Goal: Task Accomplishment & Management: Manage account settings

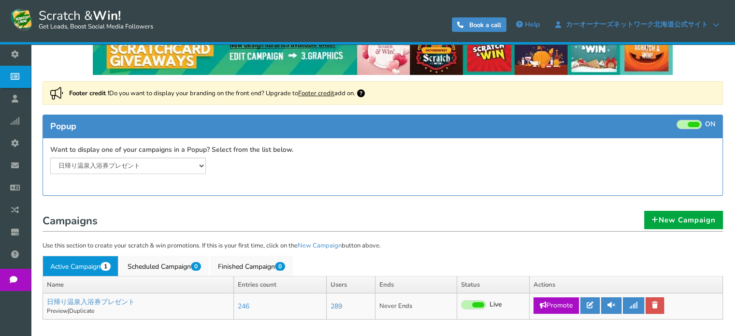
scroll to position [34, 0]
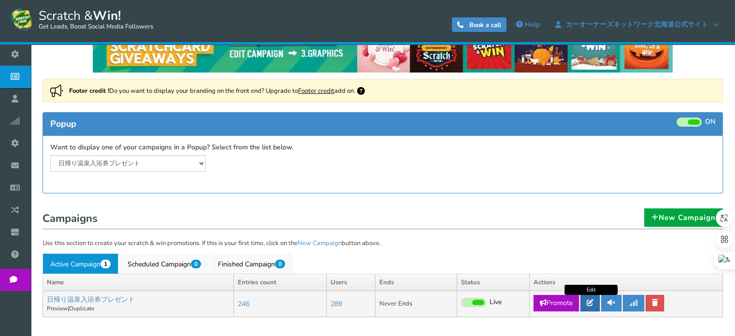
click at [593, 300] on icon at bounding box center [590, 302] width 7 height 7
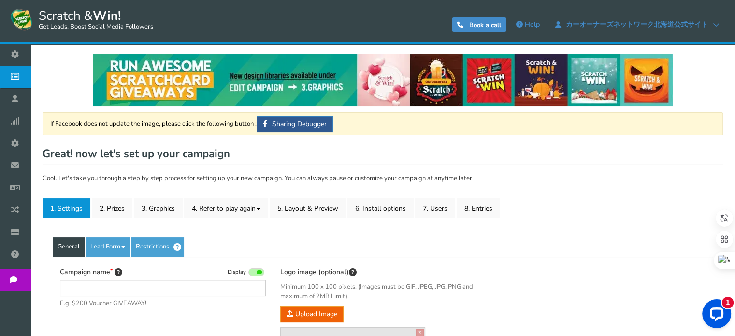
type input "日帰り温泉入浴券プレゼント"
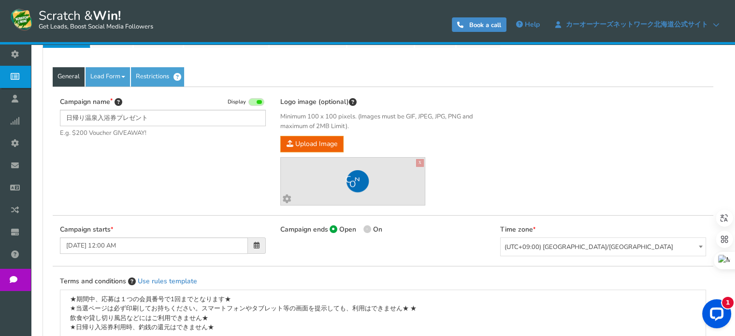
scroll to position [97, 0]
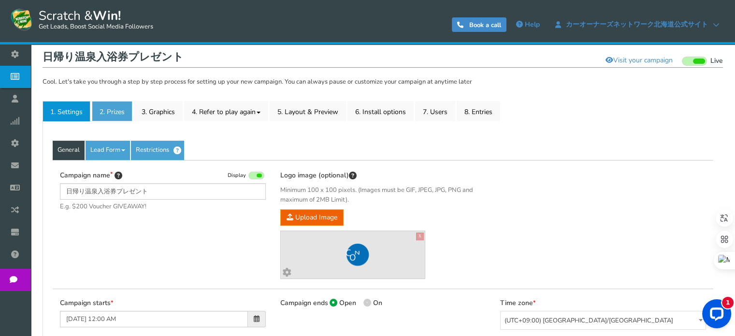
click at [105, 108] on link "2. Prizes" at bounding box center [112, 111] width 41 height 20
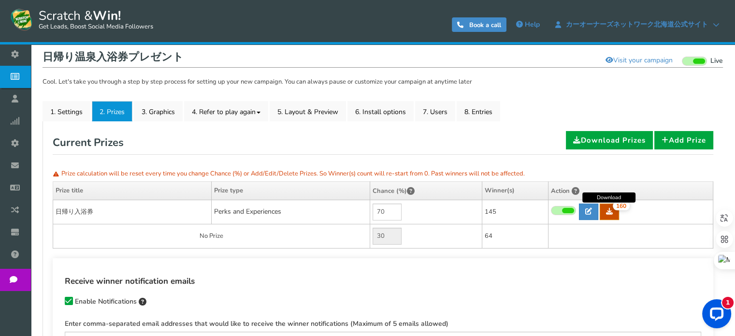
click at [605, 216] on link "160" at bounding box center [609, 211] width 19 height 16
click at [424, 119] on link "7. Users" at bounding box center [435, 111] width 40 height 20
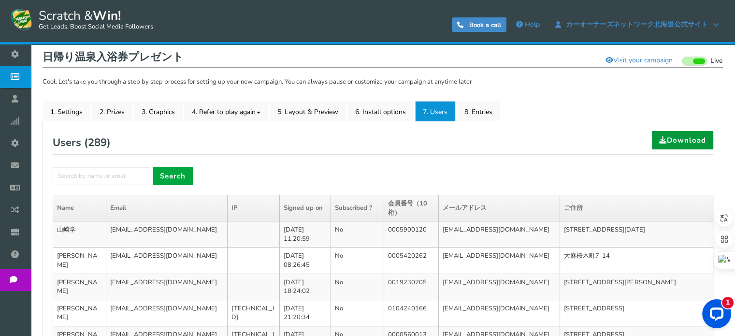
click at [686, 141] on link "Download" at bounding box center [682, 140] width 61 height 18
click at [480, 112] on link "8. Entries" at bounding box center [478, 111] width 43 height 20
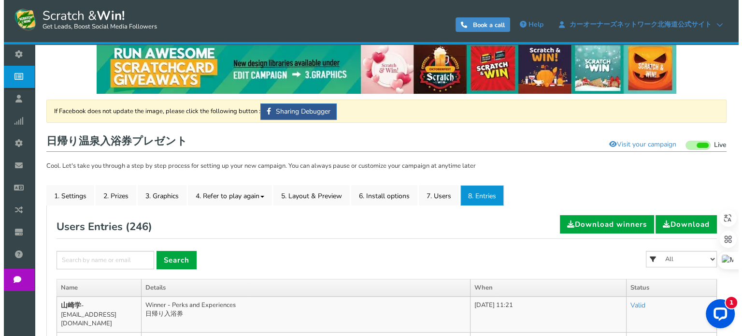
scroll to position [0, 0]
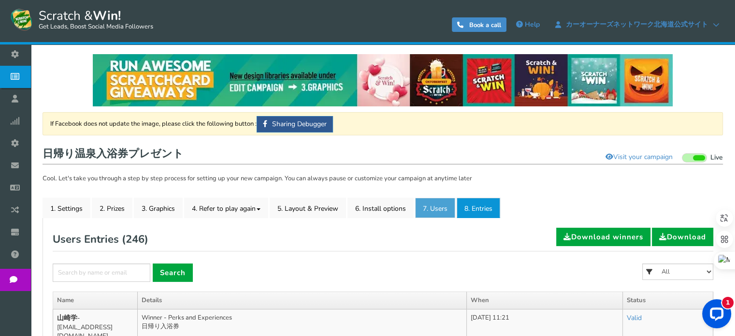
click at [445, 206] on link "7. Users" at bounding box center [435, 208] width 40 height 20
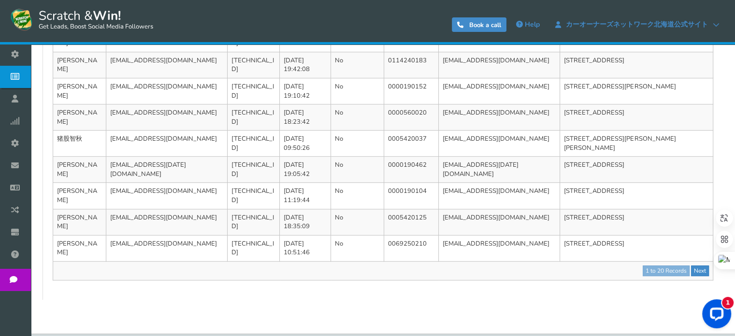
scroll to position [595, 0]
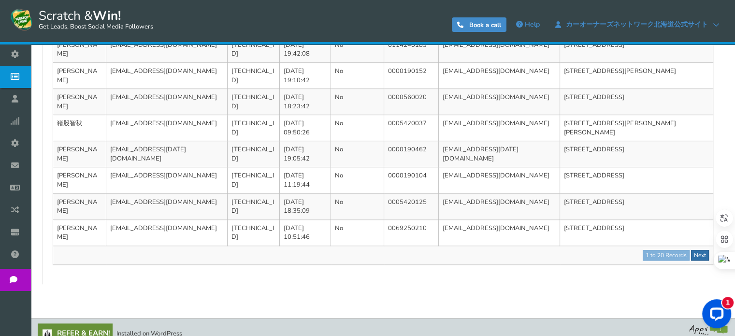
click at [693, 250] on link "Next" at bounding box center [700, 255] width 18 height 11
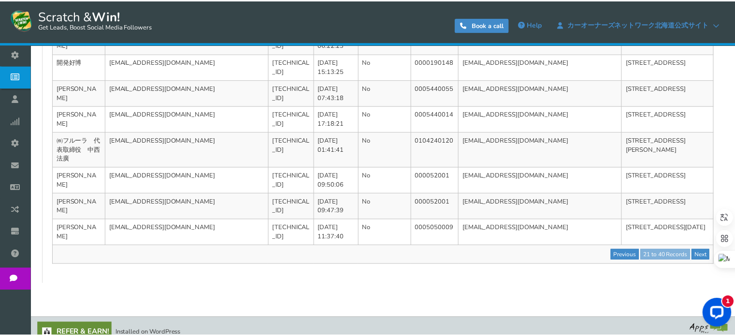
scroll to position [0, 0]
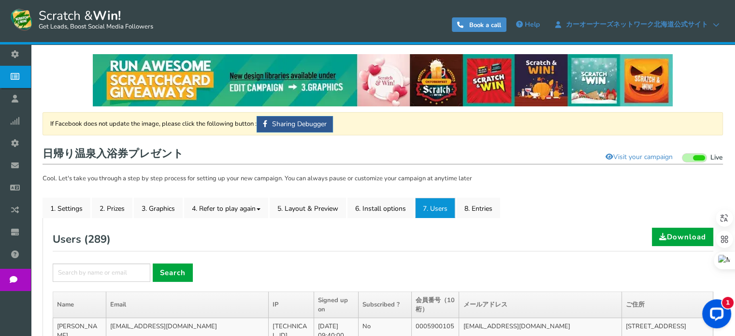
click at [554, 244] on div "Users ( 289 ) Download" at bounding box center [383, 240] width 661 height 24
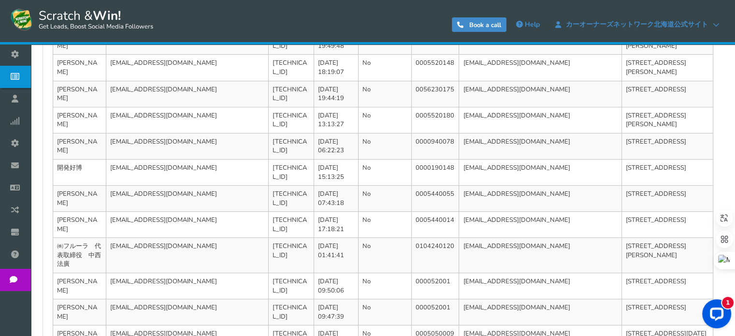
scroll to position [613, 0]
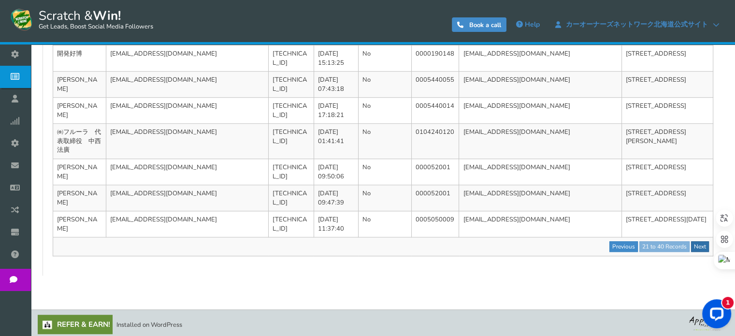
click at [698, 245] on link "Next" at bounding box center [700, 246] width 18 height 11
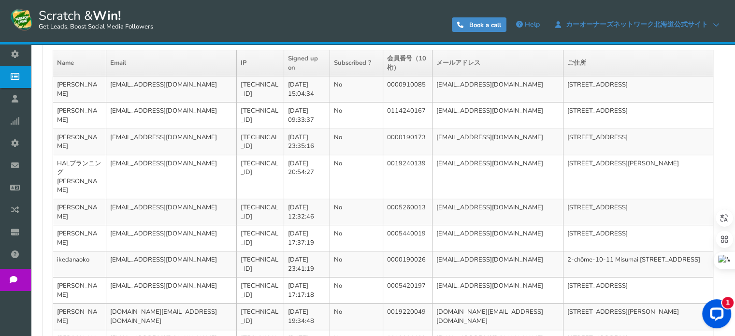
scroll to position [604, 0]
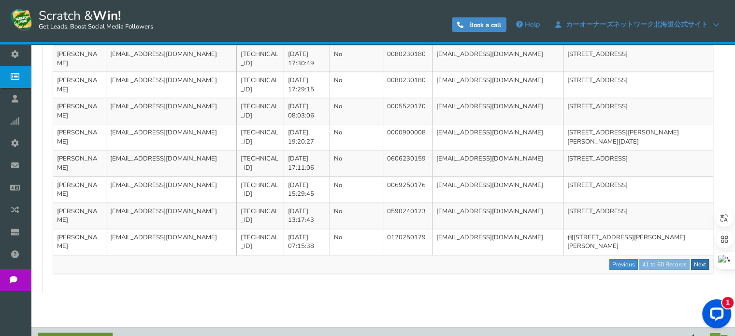
click at [700, 259] on link "Next" at bounding box center [700, 264] width 18 height 11
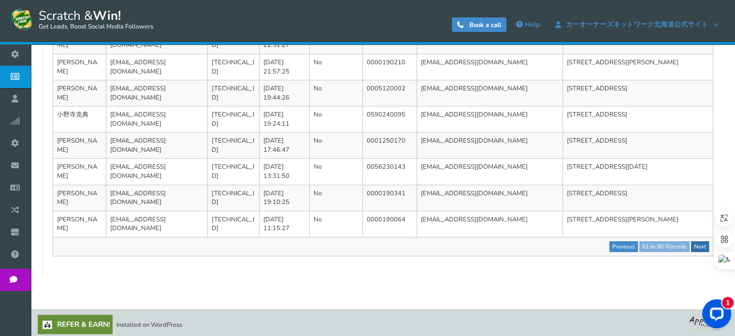
click at [707, 243] on link "Next" at bounding box center [700, 246] width 18 height 11
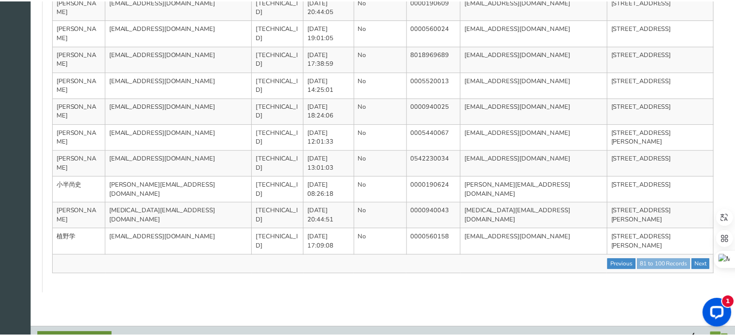
scroll to position [0, 0]
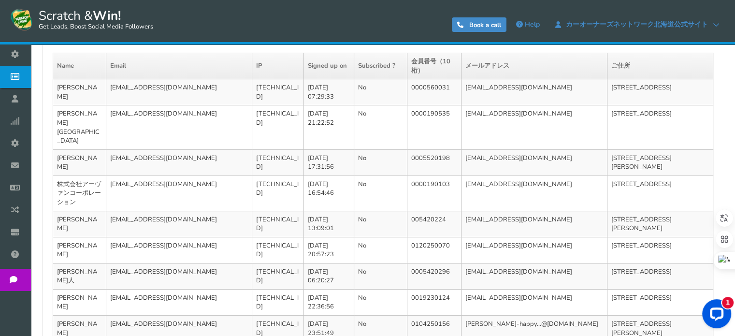
scroll to position [242, 0]
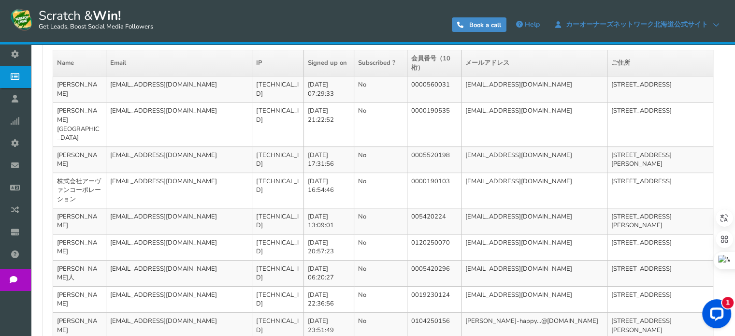
click at [727, 99] on div "NOTE: Scratch and Win plugin is deleted or deactivated. Please check and re-ins…" at bounding box center [383, 239] width 690 height 872
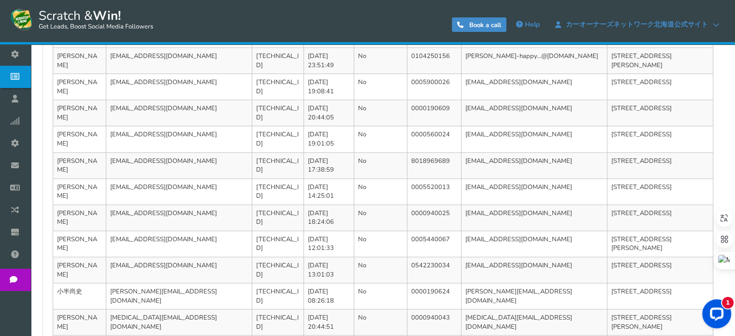
scroll to position [613, 0]
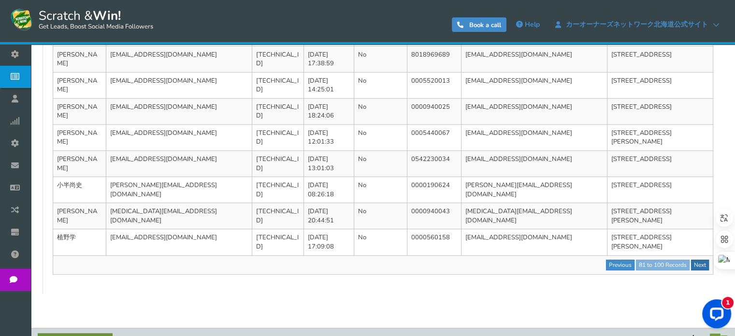
click at [701, 259] on link "Next" at bounding box center [700, 264] width 18 height 11
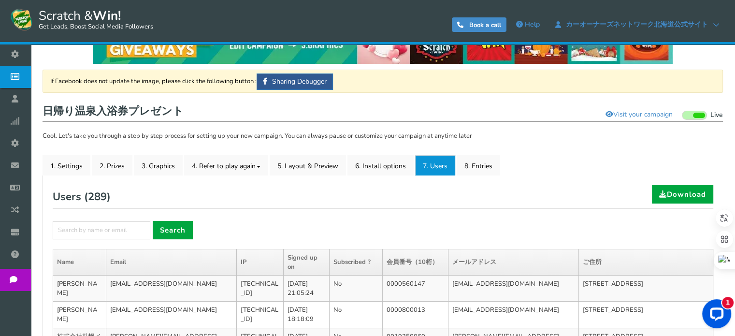
scroll to position [145, 0]
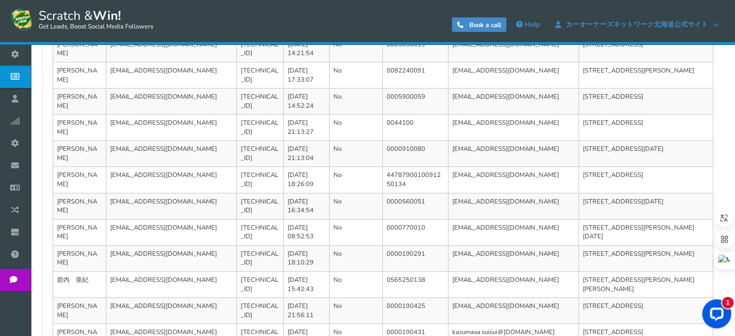
scroll to position [595, 0]
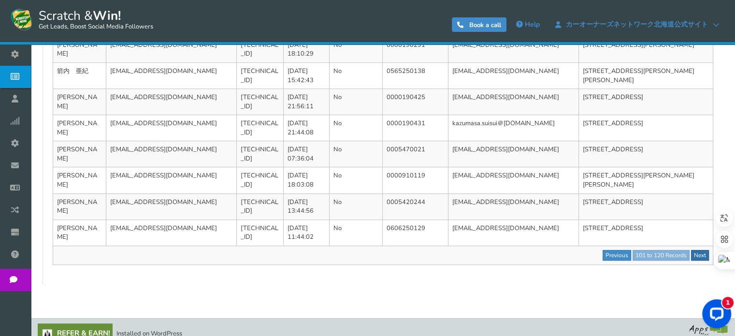
click at [707, 250] on link "Next" at bounding box center [700, 255] width 18 height 11
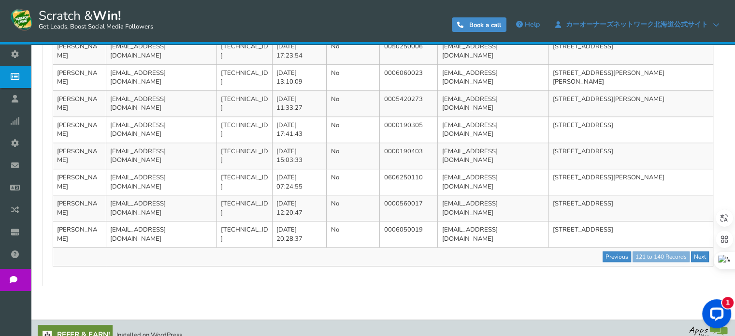
scroll to position [604, 0]
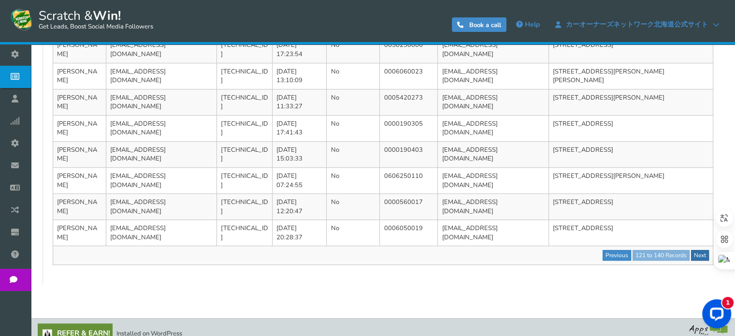
click at [698, 250] on link "Next" at bounding box center [700, 255] width 18 height 11
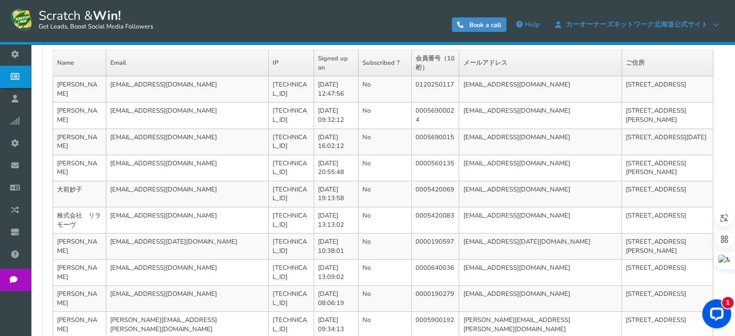
scroll to position [425, 0]
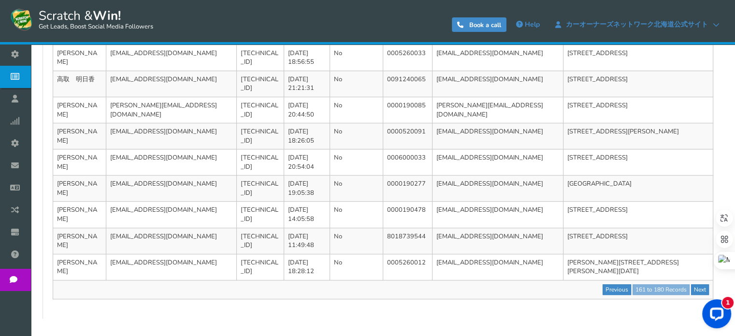
scroll to position [595, 0]
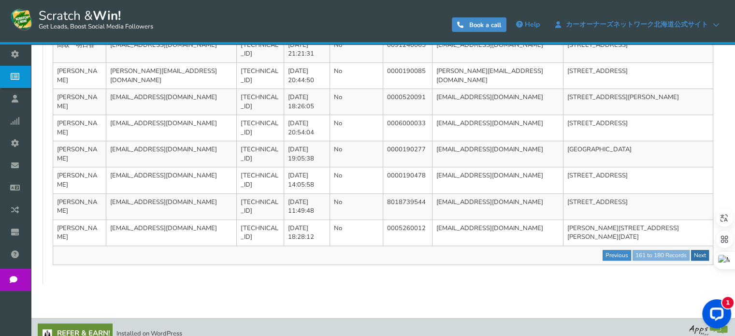
click at [694, 250] on link "Next" at bounding box center [700, 255] width 18 height 11
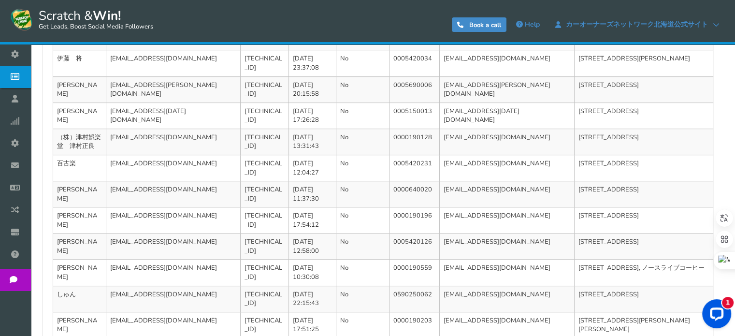
scroll to position [532, 0]
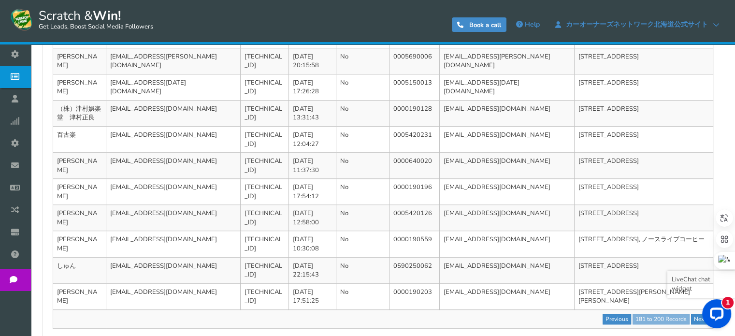
click at [697, 307] on div "1" at bounding box center [714, 315] width 41 height 41
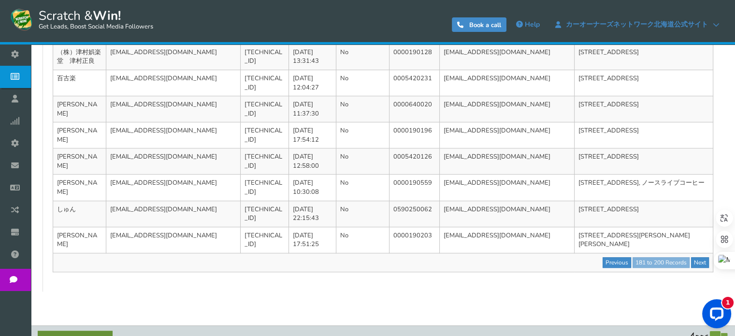
scroll to position [595, 0]
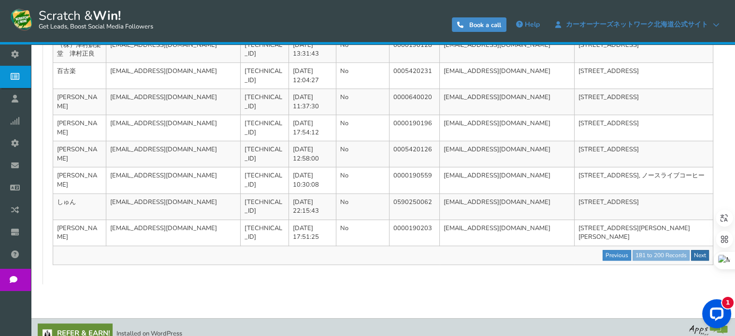
click at [705, 250] on link "Next" at bounding box center [700, 255] width 18 height 11
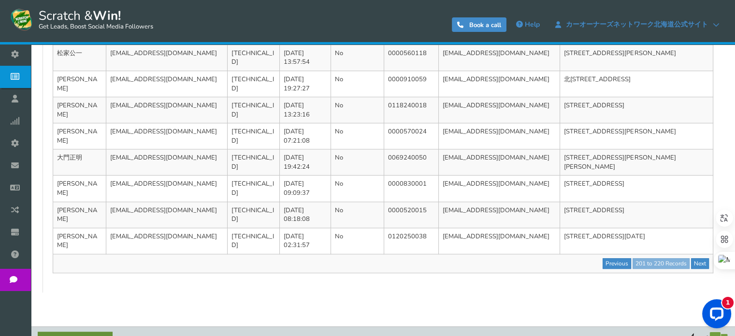
scroll to position [604, 0]
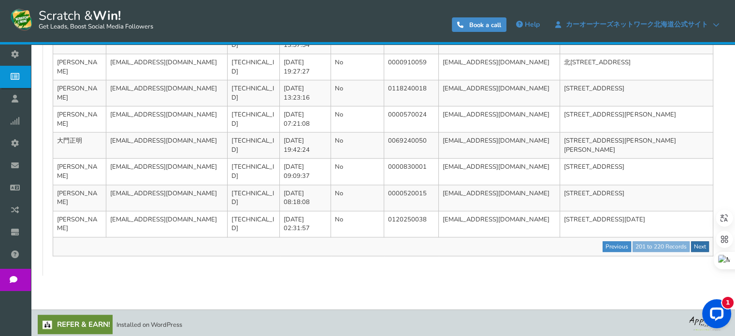
click at [696, 243] on link "Next" at bounding box center [700, 246] width 18 height 11
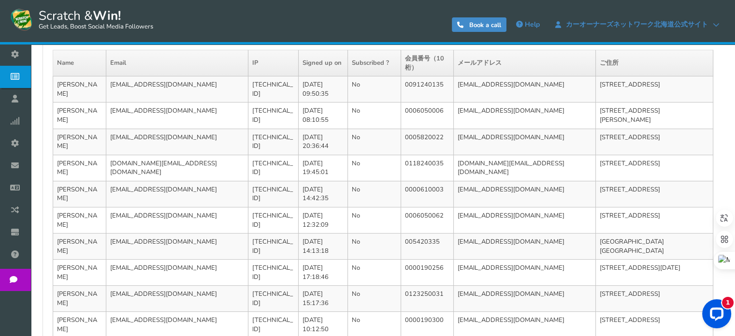
scroll to position [416, 0]
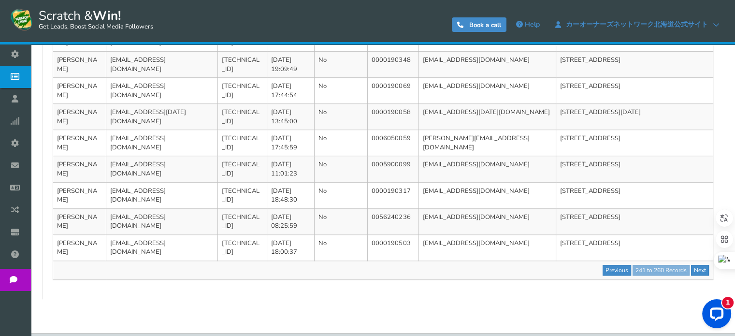
scroll to position [604, 0]
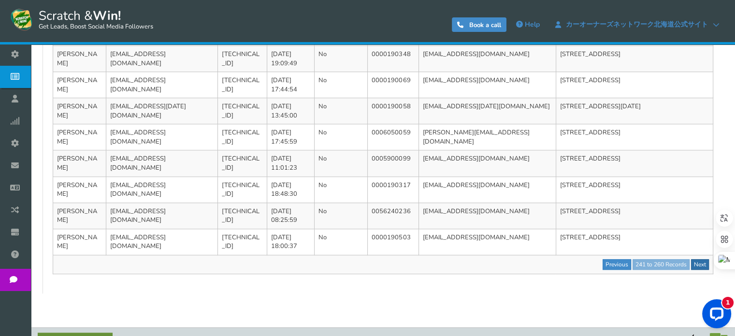
click at [700, 259] on link "Next" at bounding box center [700, 264] width 18 height 11
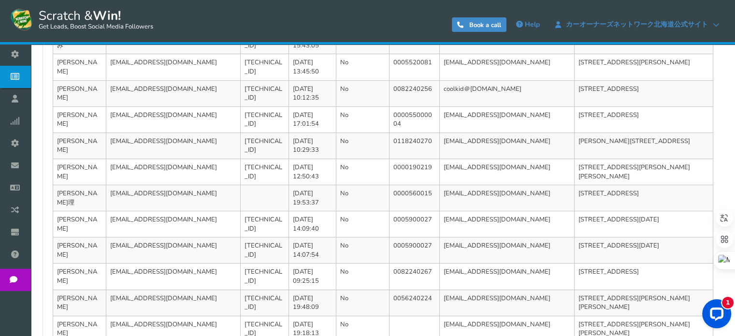
scroll to position [595, 0]
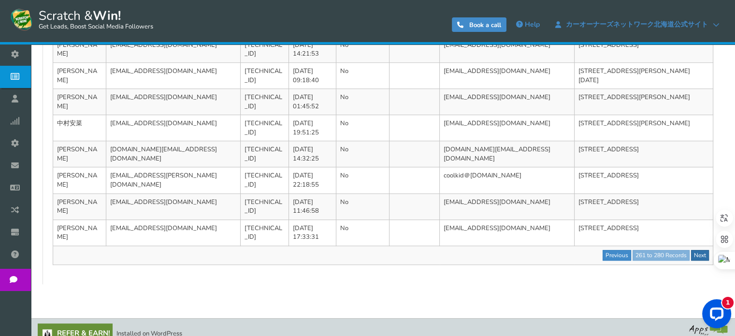
click at [703, 250] on link "Next" at bounding box center [700, 255] width 18 height 11
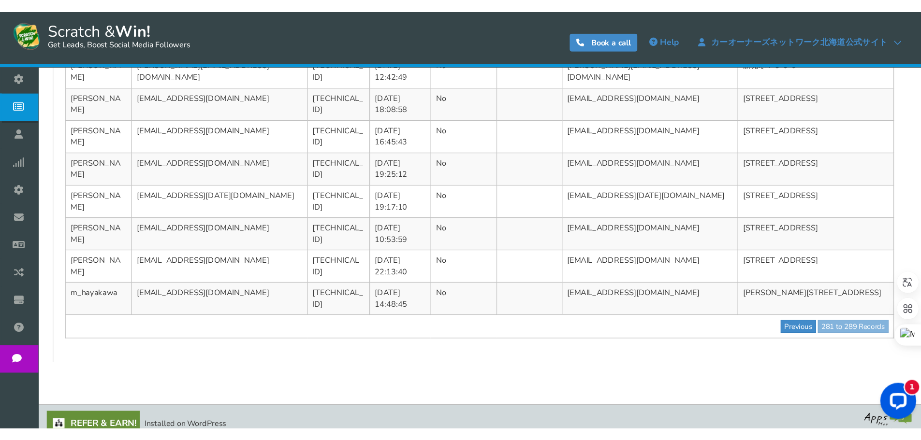
scroll to position [0, 0]
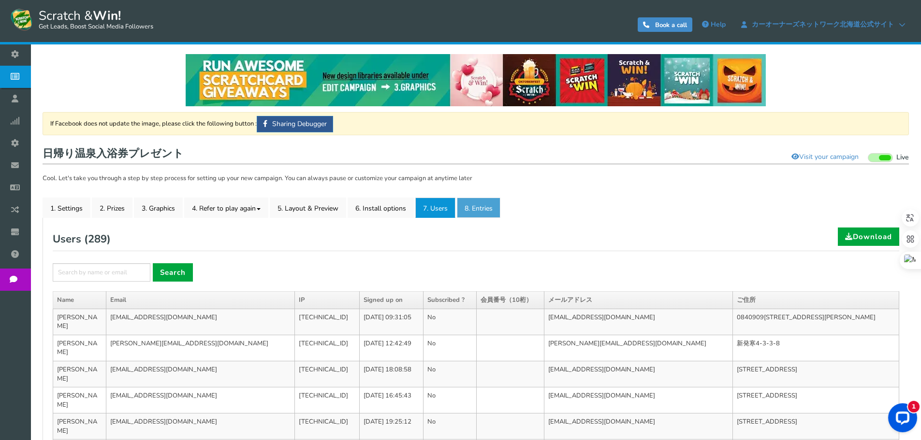
click at [471, 208] on link "8. Entries" at bounding box center [478, 208] width 43 height 20
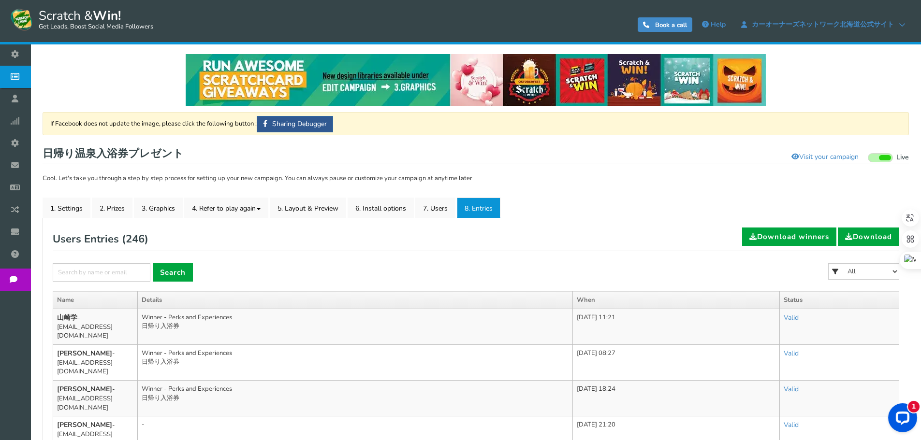
click at [385, 268] on form "× Search All 日帰り入浴券" at bounding box center [476, 277] width 846 height 28
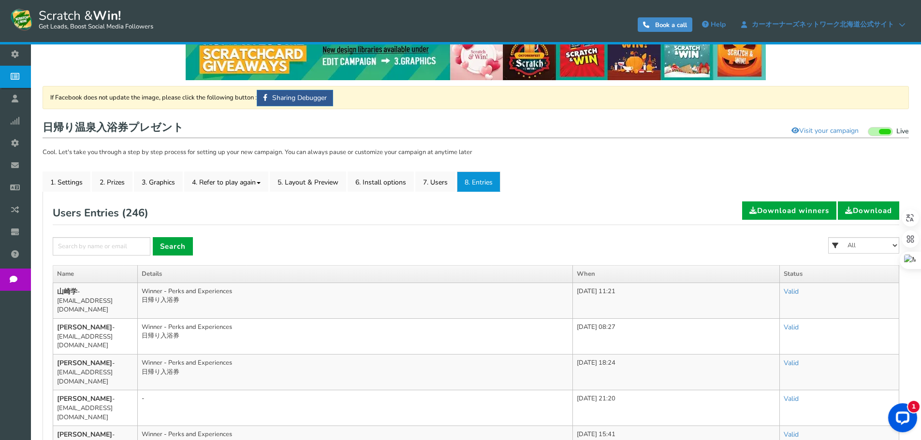
scroll to position [97, 0]
